Goal: Understand process/instructions: Learn how to perform a task or action

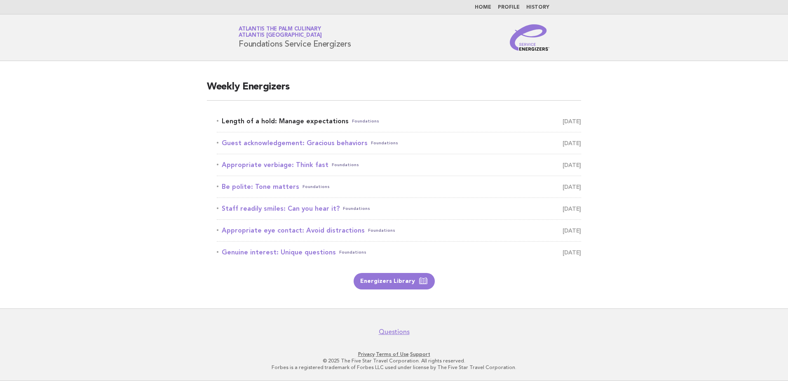
click at [270, 124] on link "Length of a hold: Manage expectations Foundations September 17" at bounding box center [399, 121] width 364 height 12
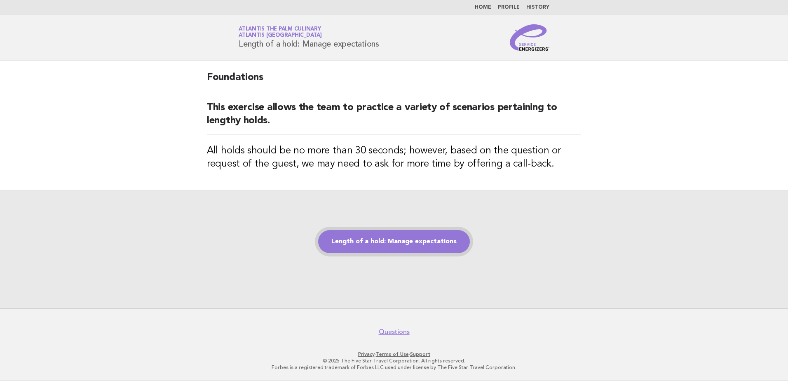
click at [380, 240] on link "Length of a hold: Manage expectations" at bounding box center [394, 241] width 152 height 23
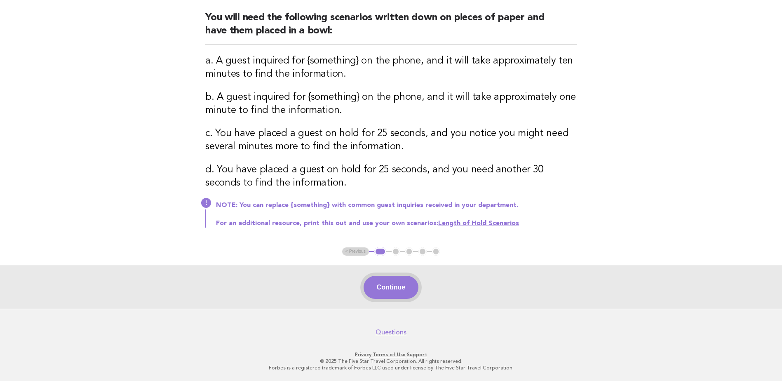
click at [389, 290] on button "Continue" at bounding box center [391, 287] width 55 height 23
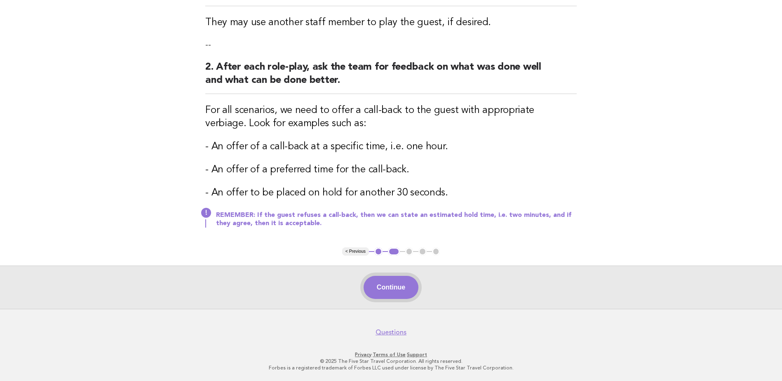
click at [405, 291] on button "Continue" at bounding box center [391, 287] width 55 height 23
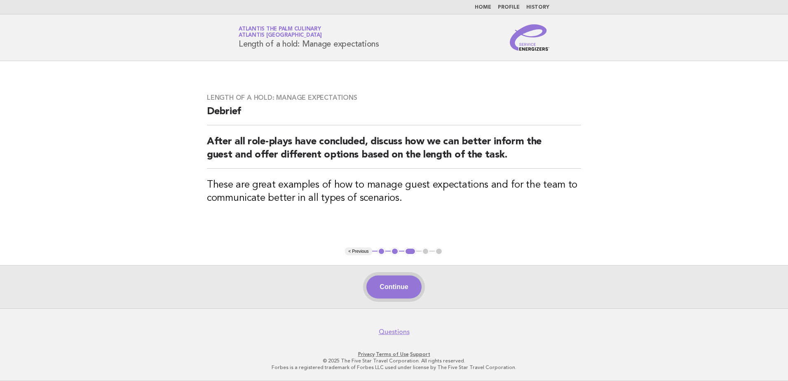
click at [401, 293] on button "Continue" at bounding box center [394, 286] width 55 height 23
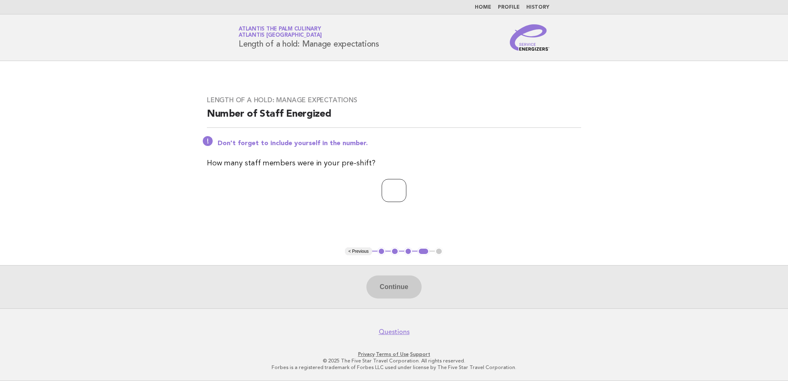
click at [382, 183] on input "number" at bounding box center [394, 190] width 25 height 23
type input "**"
click at [393, 285] on button "Continue" at bounding box center [394, 286] width 55 height 23
